Goal: Transaction & Acquisition: Purchase product/service

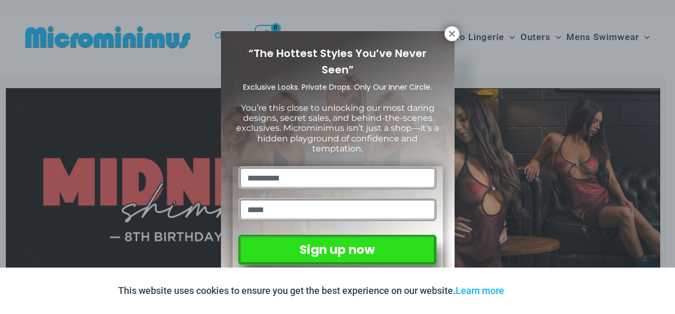
click at [458, 29] on div "“The Hottest Styles You’ve Never Seen” Exclusive Looks. Private Drops. Only Our…" at bounding box center [337, 157] width 675 height 314
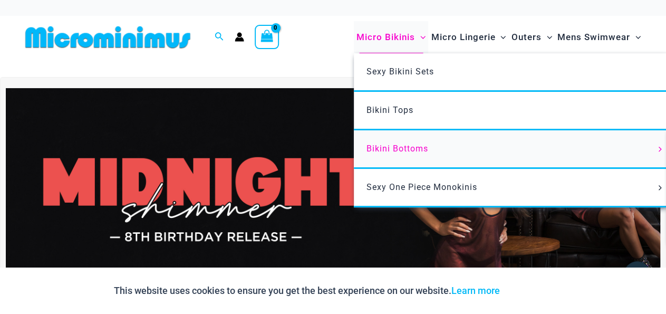
click at [417, 146] on span "Bikini Bottoms" at bounding box center [397, 148] width 62 height 10
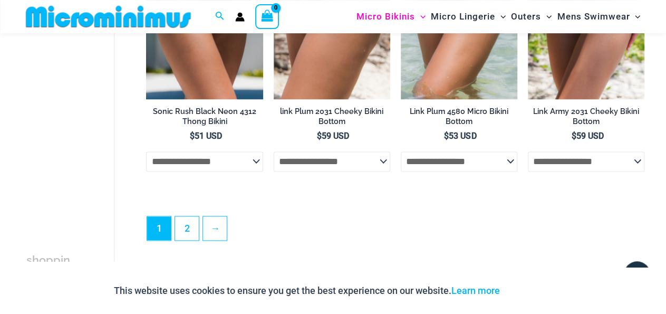
scroll to position [2692, 0]
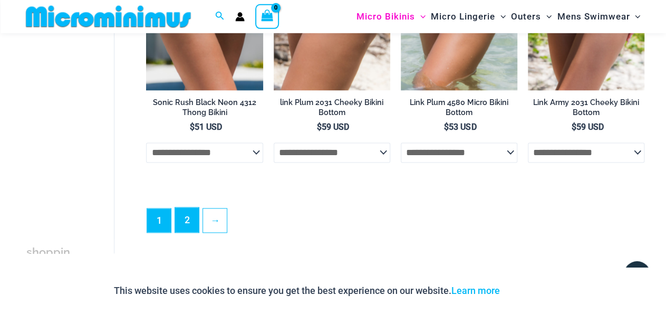
click at [196, 217] on link "2" at bounding box center [187, 220] width 24 height 25
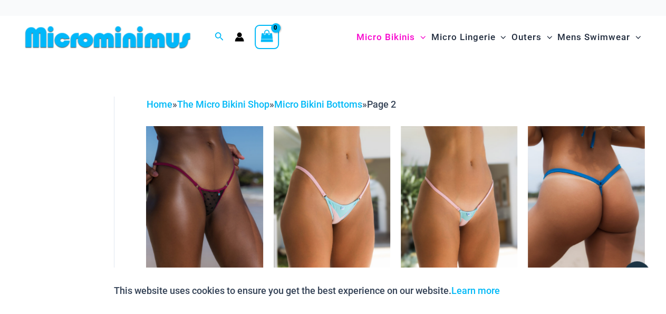
click at [610, 194] on img at bounding box center [586, 213] width 116 height 175
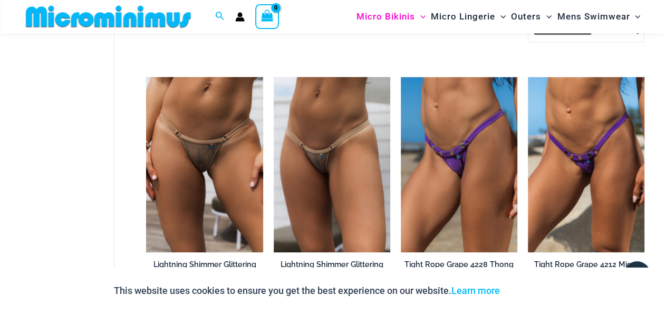
scroll to position [334, 0]
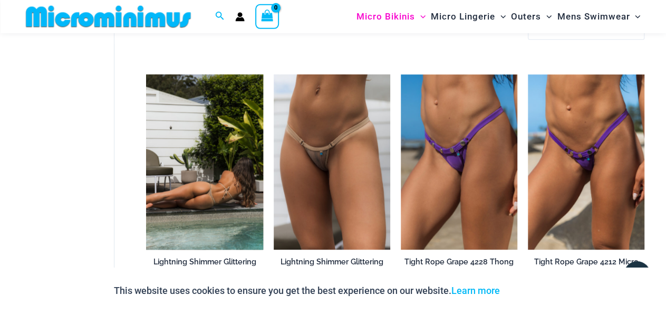
click at [211, 182] on img at bounding box center [204, 161] width 116 height 175
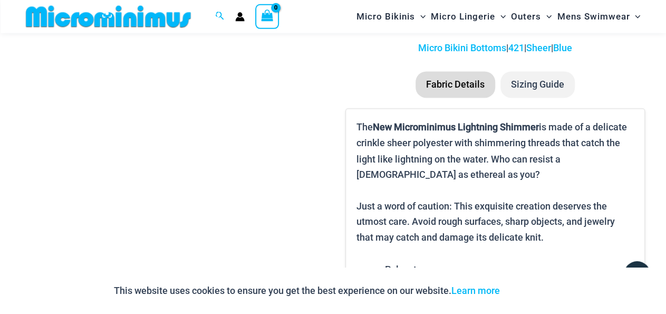
scroll to position [949, 0]
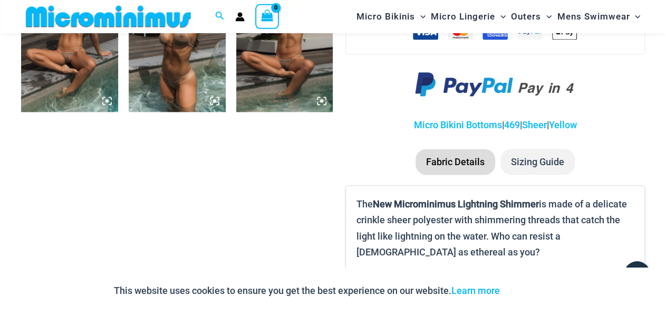
scroll to position [767, 0]
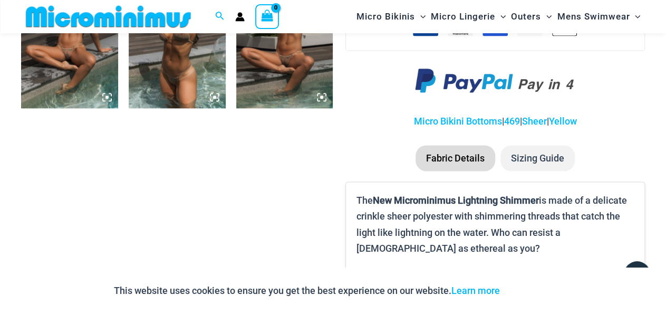
click at [292, 55] on img at bounding box center [284, 35] width 97 height 145
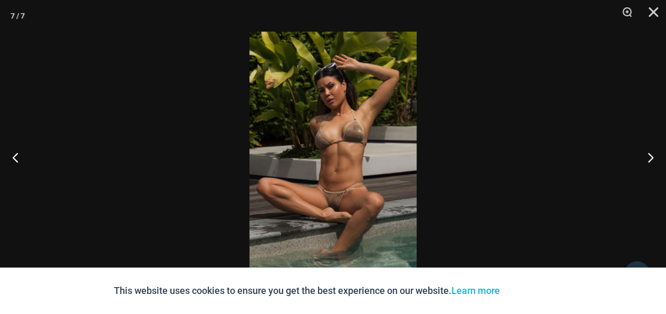
click at [358, 120] on img at bounding box center [332, 157] width 167 height 250
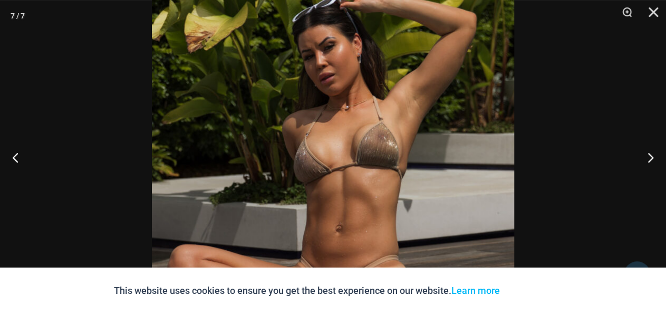
scroll to position [1019, 0]
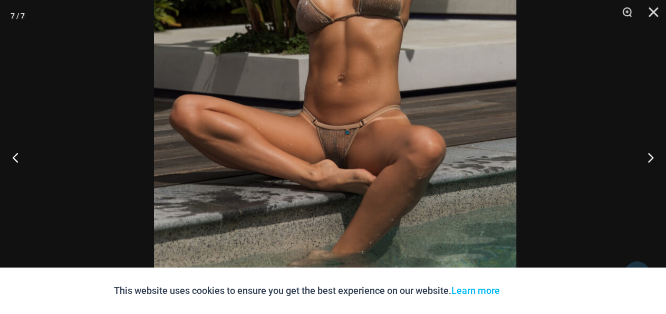
click at [473, 27] on img at bounding box center [335, 50] width 362 height 543
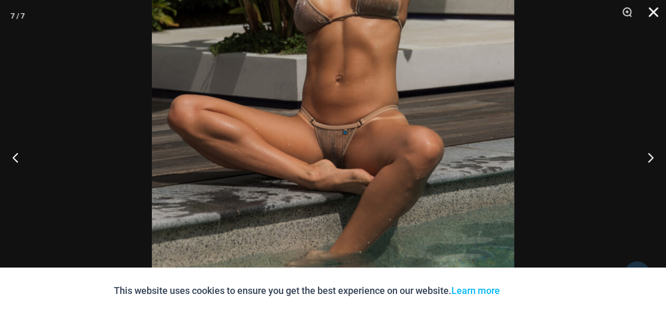
click at [650, 8] on button "Close" at bounding box center [649, 16] width 26 height 32
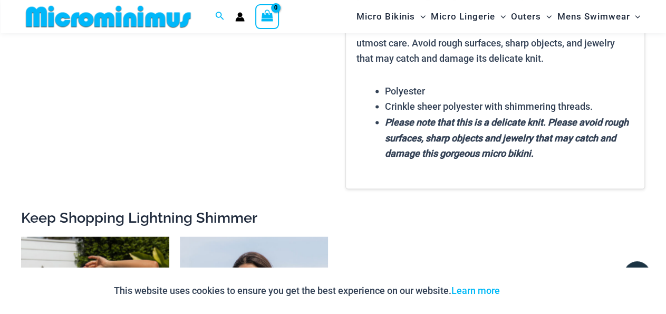
click at [650, 8] on div "Search for: Search Search No products in the cart. No products in the cart. Con…" at bounding box center [333, 16] width 665 height 33
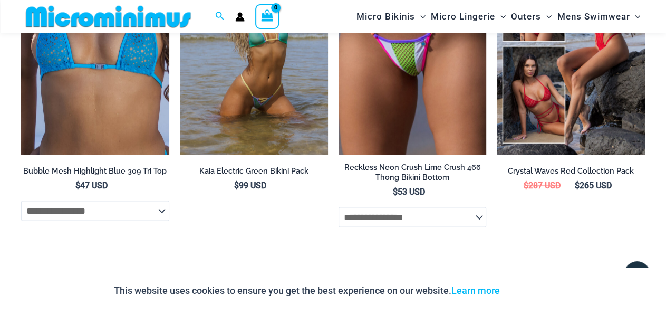
scroll to position [2941, 0]
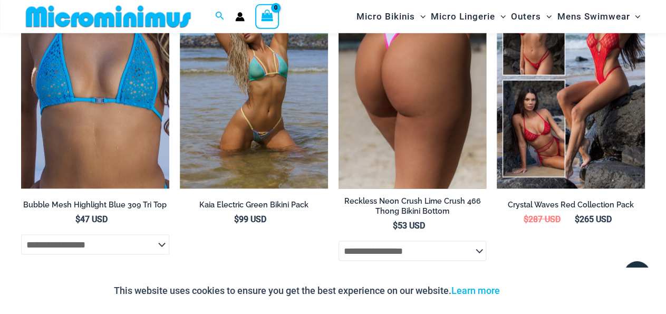
click at [422, 125] on img at bounding box center [412, 78] width 148 height 222
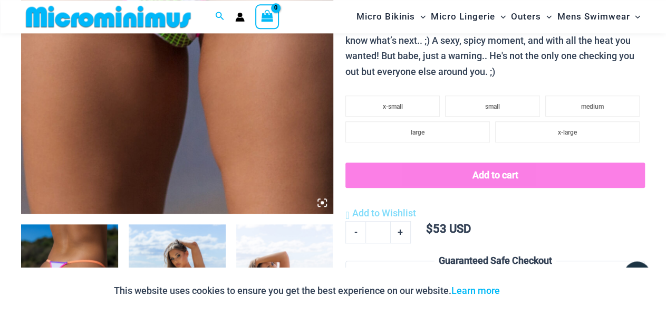
scroll to position [225, 0]
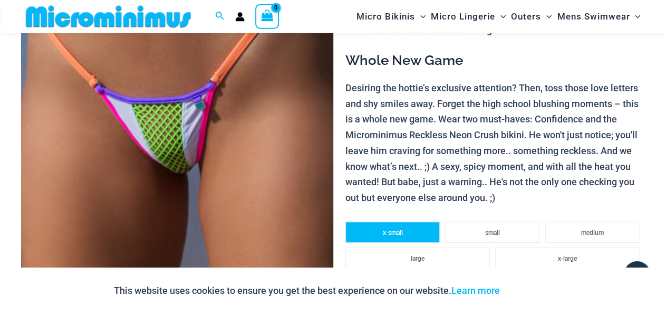
click at [407, 228] on li "x-small" at bounding box center [392, 231] width 94 height 21
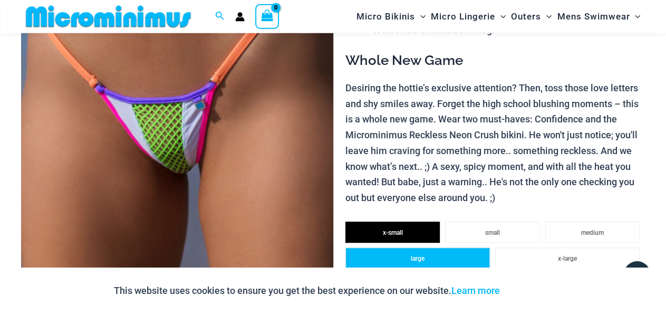
click at [424, 262] on span "large" at bounding box center [418, 258] width 14 height 7
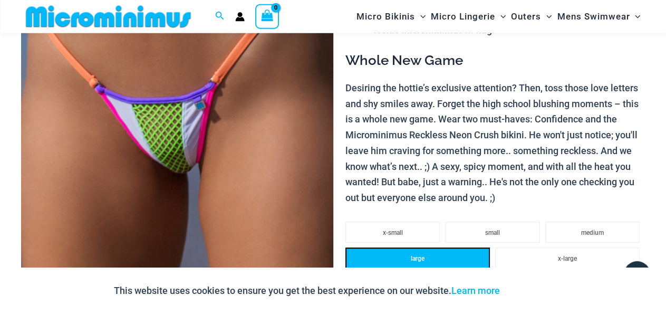
click at [422, 256] on li "large" at bounding box center [417, 257] width 144 height 21
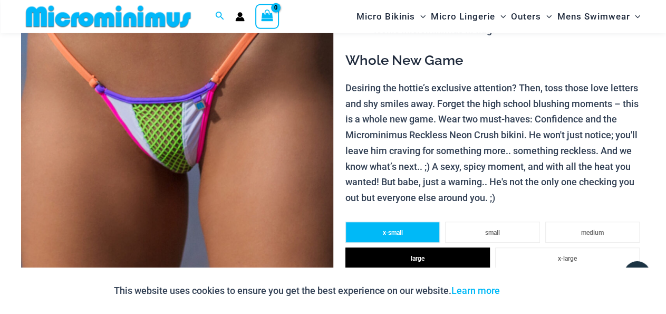
click at [400, 236] on span "x-small" at bounding box center [393, 232] width 20 height 7
